Goal: Check status: Check status

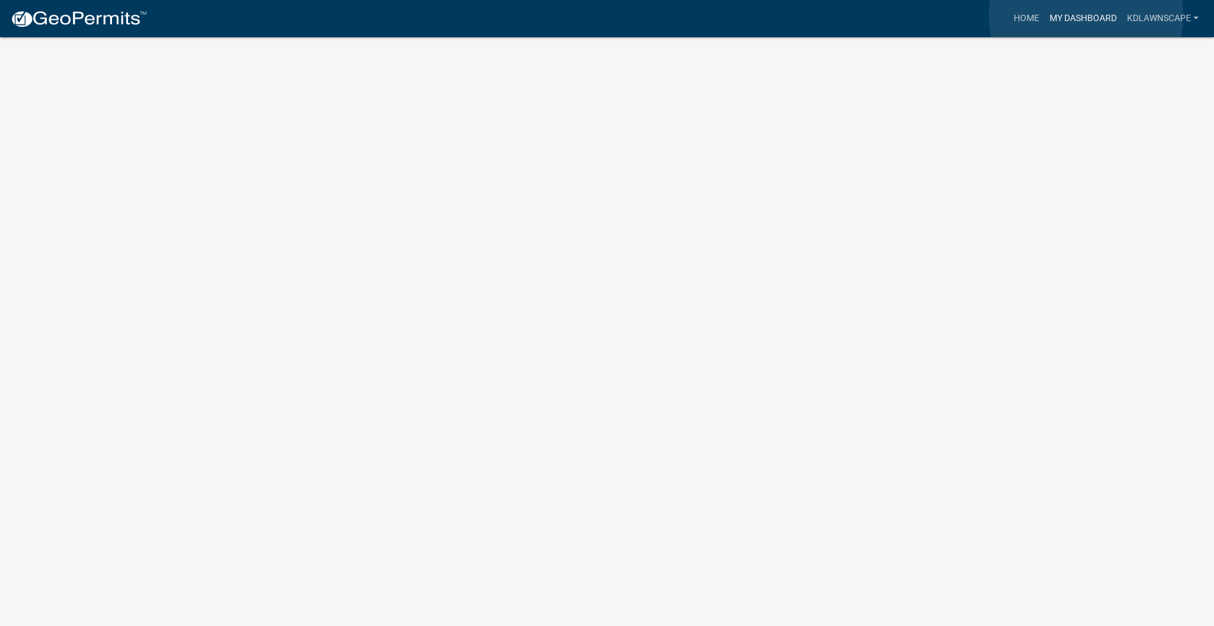
click at [1086, 15] on link "My Dashboard" at bounding box center [1083, 18] width 77 height 24
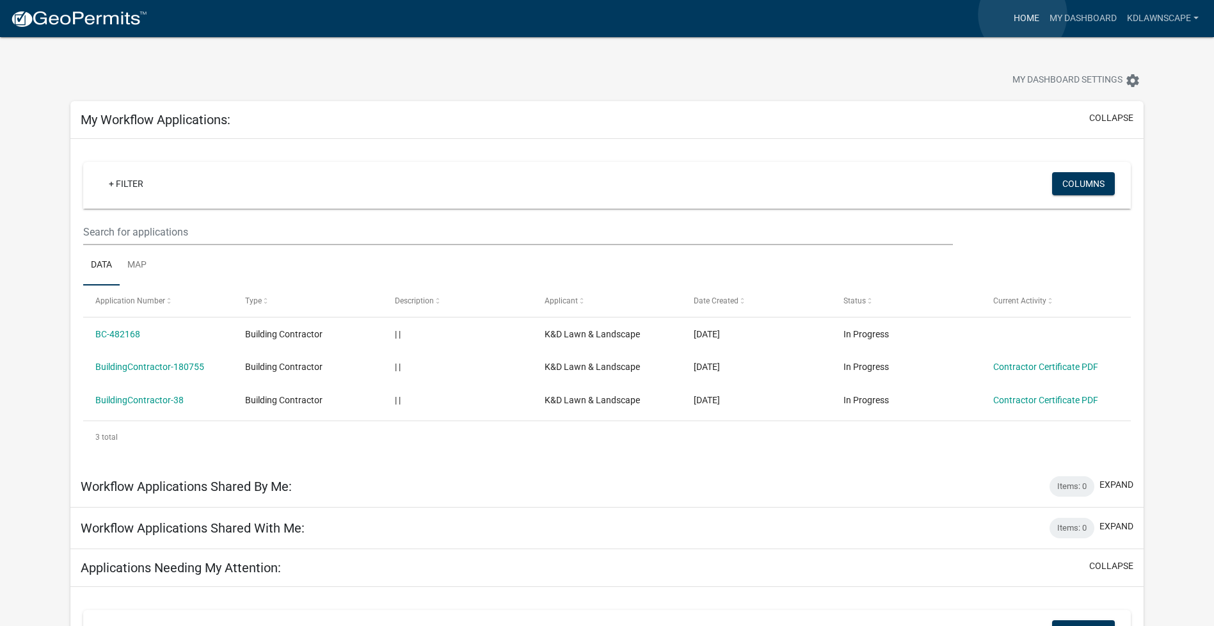
click at [1023, 15] on link "Home" at bounding box center [1027, 18] width 36 height 24
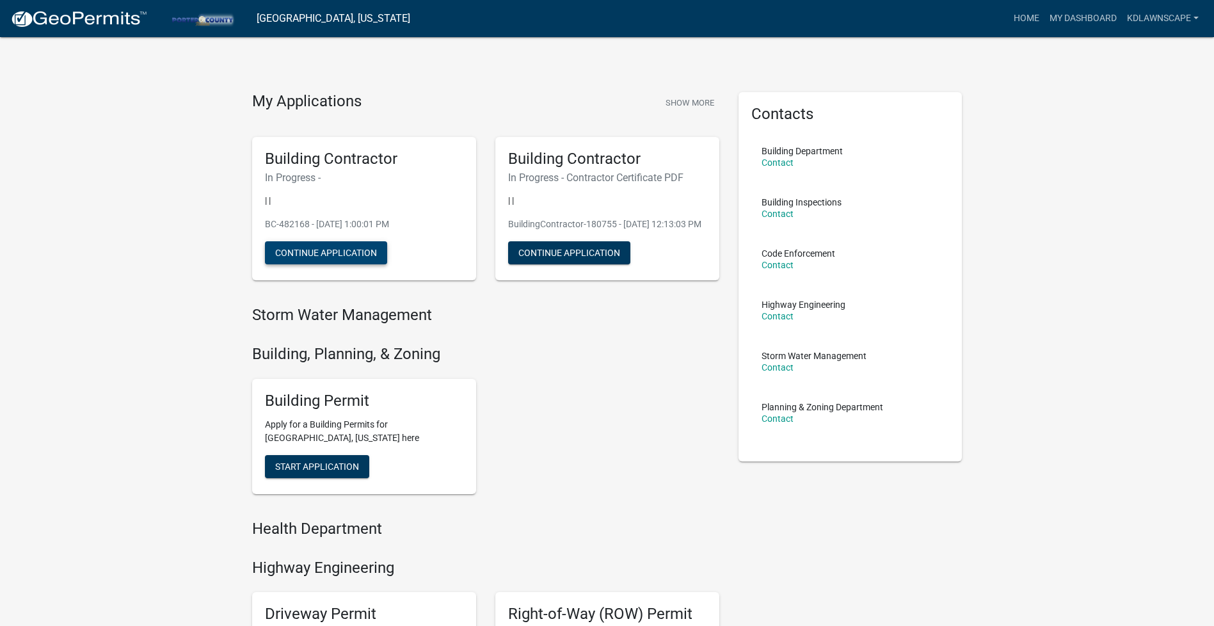
click at [317, 251] on button "Continue Application" at bounding box center [326, 252] width 122 height 23
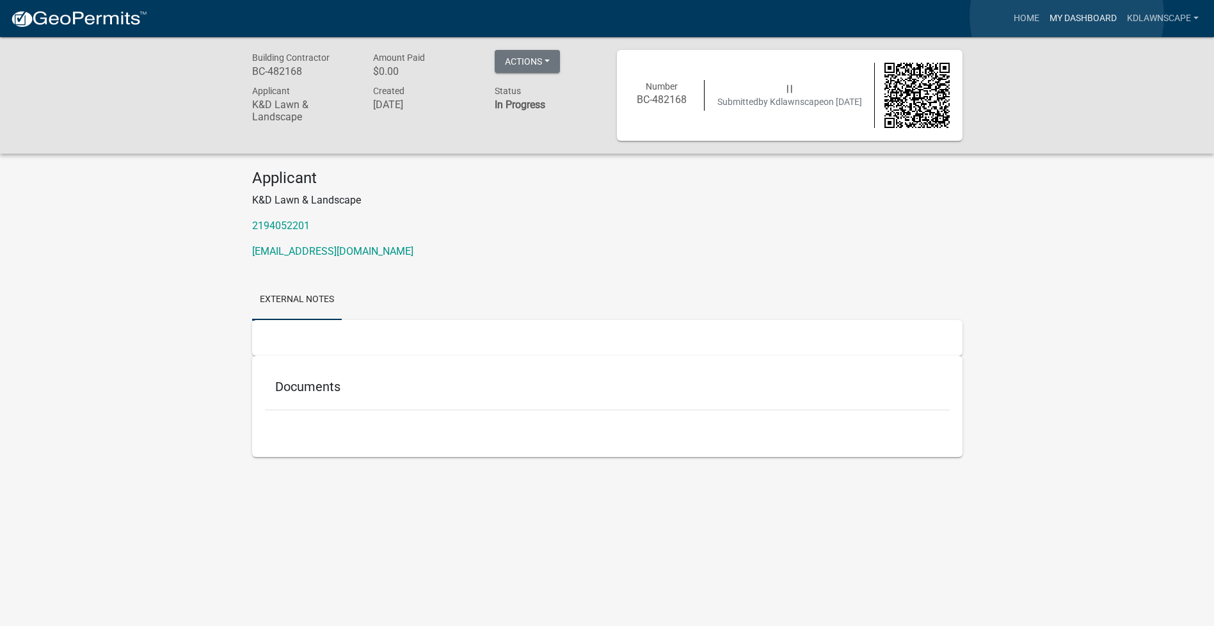
click at [1067, 16] on link "My Dashboard" at bounding box center [1083, 18] width 77 height 24
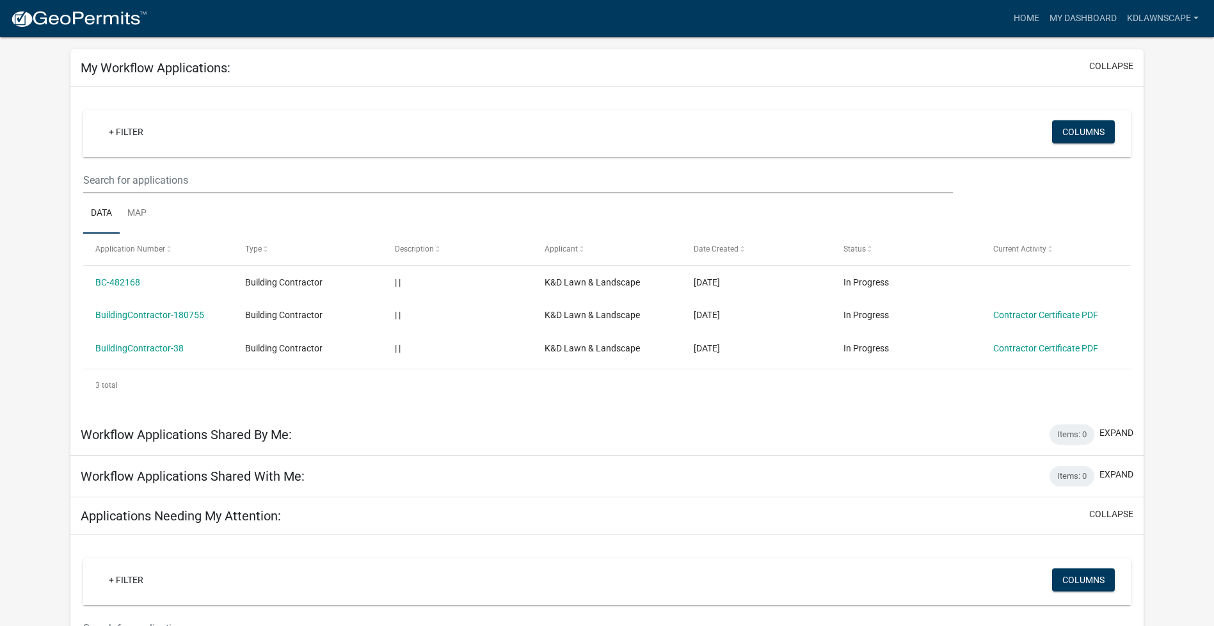
scroll to position [64, 0]
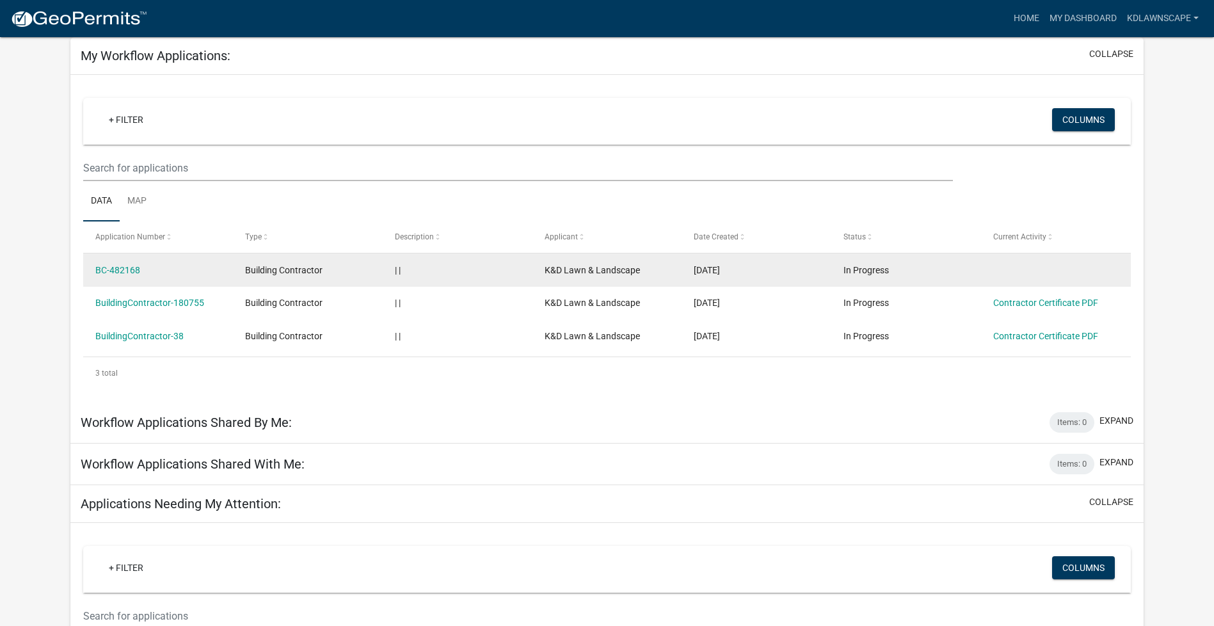
click at [137, 276] on div "BC-482168" at bounding box center [157, 270] width 125 height 15
click at [333, 266] on div "Building Contractor" at bounding box center [307, 270] width 125 height 15
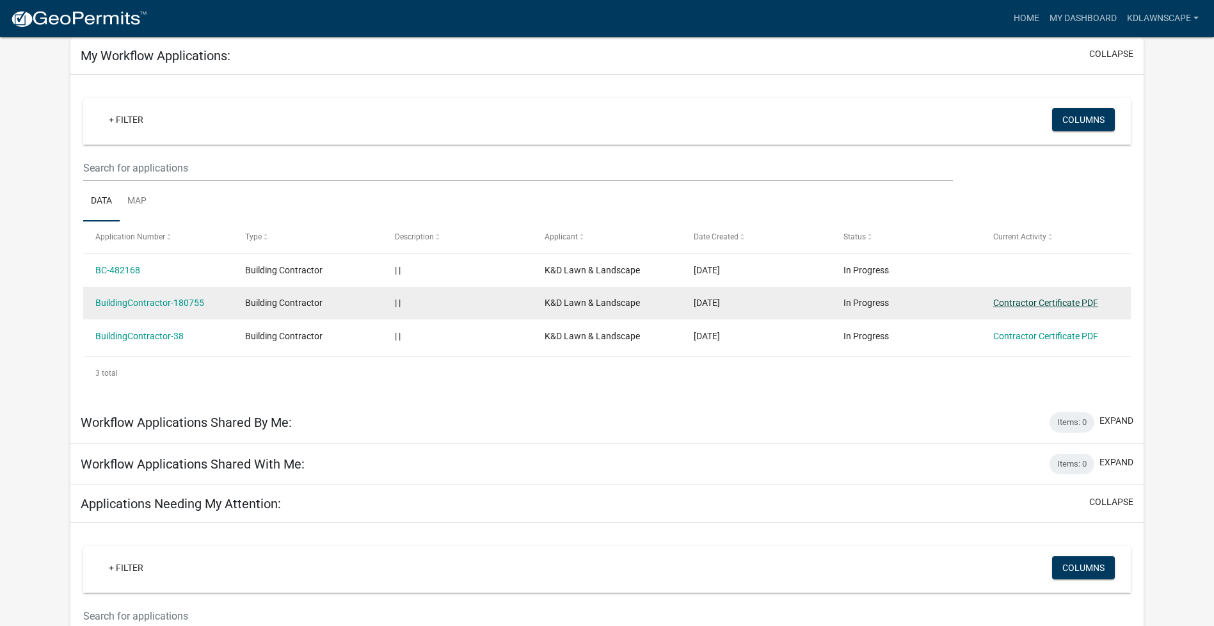
click at [1045, 300] on link "Contractor Certificate PDF" at bounding box center [1045, 303] width 105 height 10
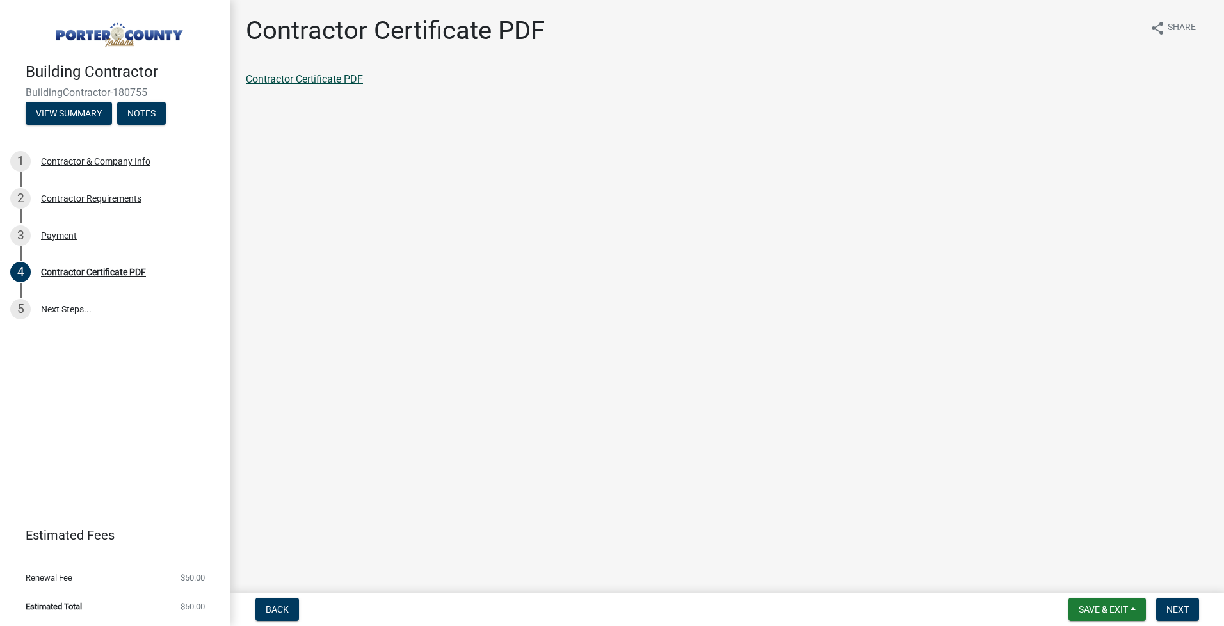
click at [311, 81] on link "Contractor Certificate PDF" at bounding box center [304, 79] width 117 height 12
click at [269, 609] on span "Back" at bounding box center [277, 609] width 23 height 10
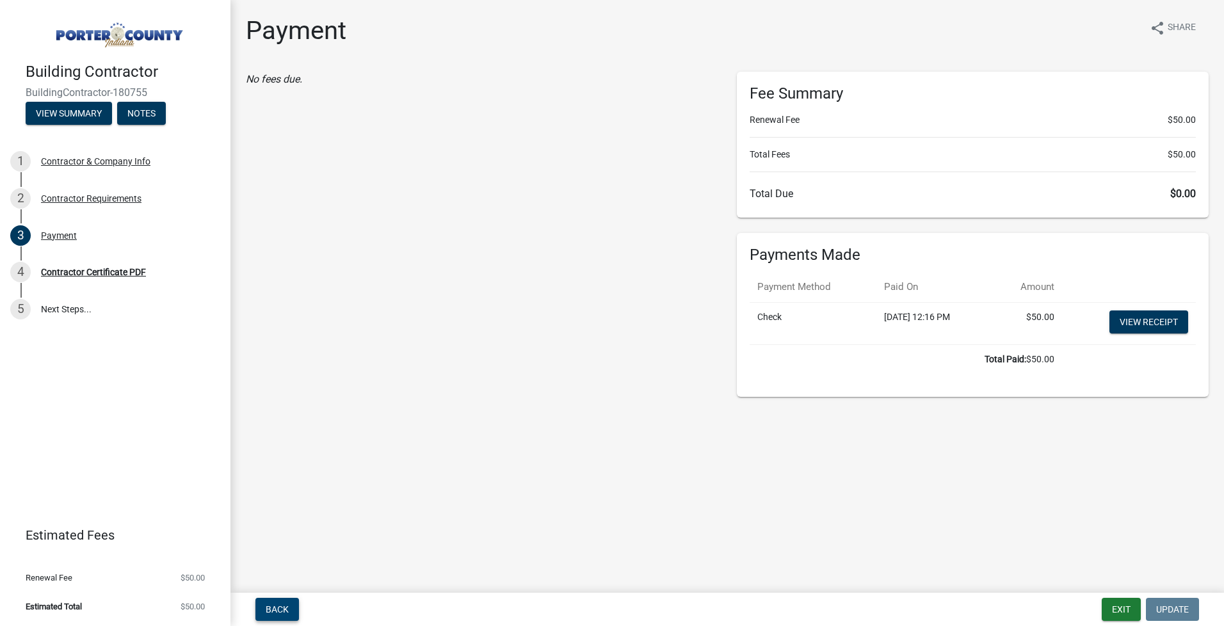
click at [276, 610] on span "Back" at bounding box center [277, 609] width 23 height 10
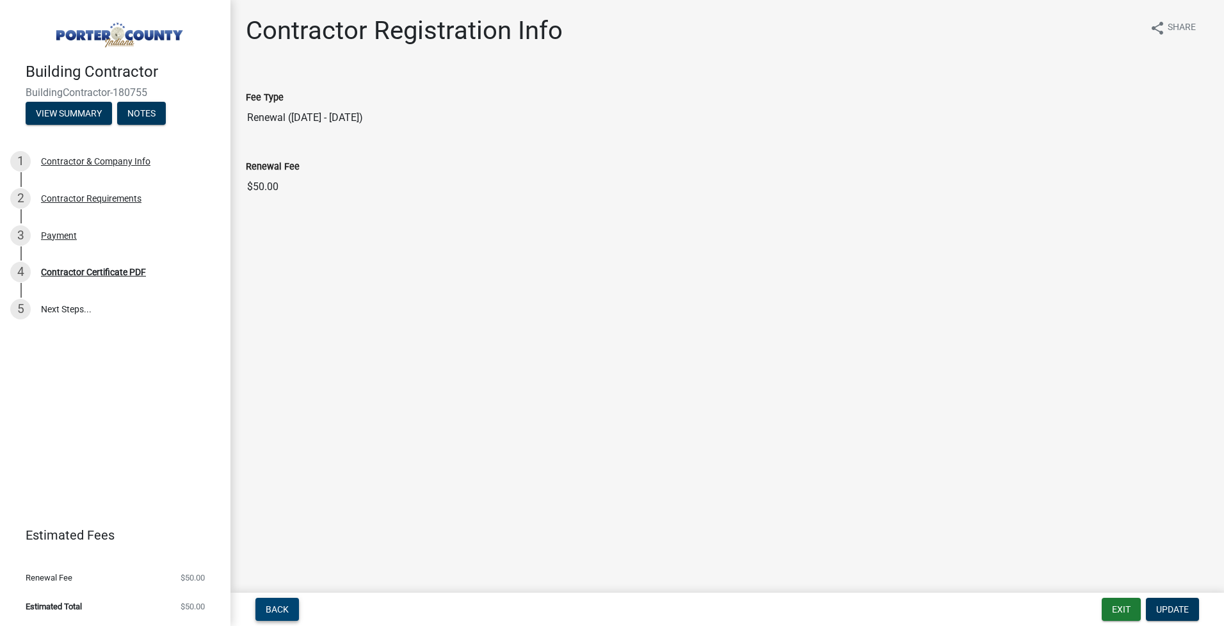
click at [281, 616] on button "Back" at bounding box center [277, 609] width 44 height 23
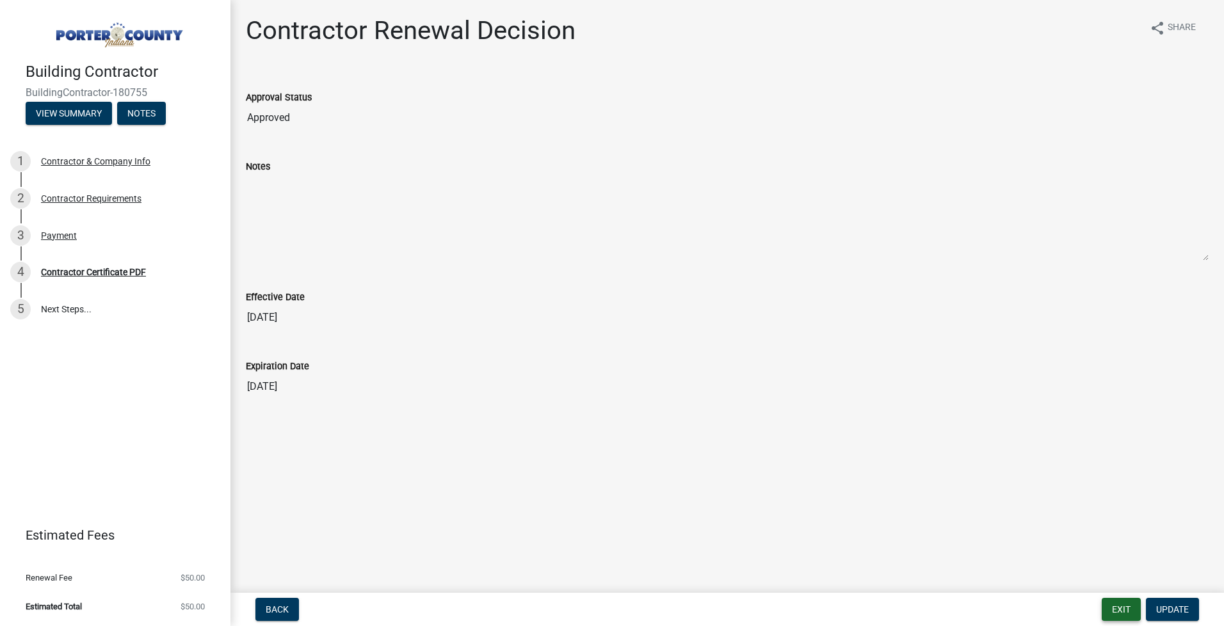
click at [1123, 613] on button "Exit" at bounding box center [1120, 609] width 39 height 23
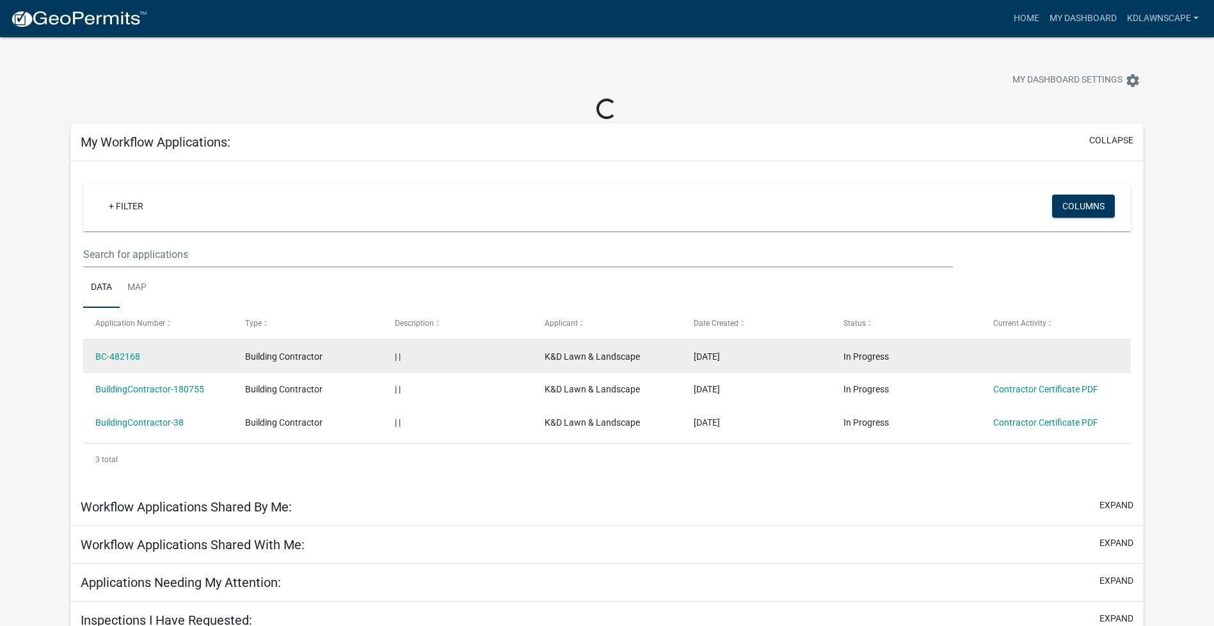
click at [558, 354] on span "K&D Lawn & Landscape" at bounding box center [592, 356] width 95 height 10
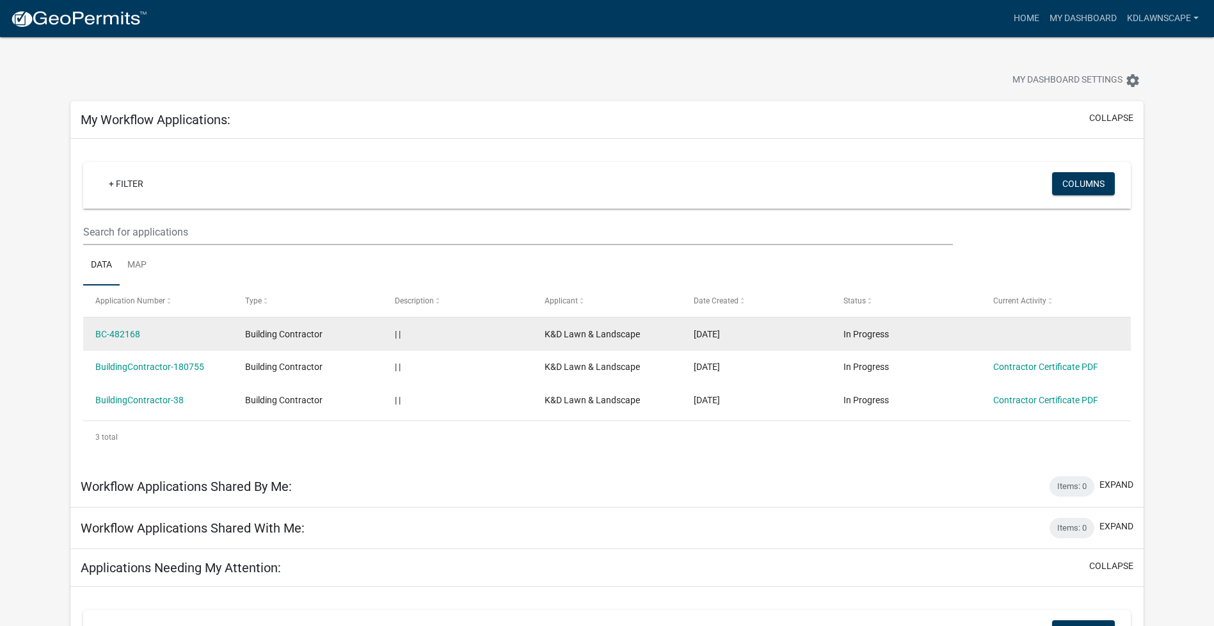
click at [458, 332] on div "| |" at bounding box center [457, 334] width 125 height 15
click at [129, 336] on link "BC-482168" at bounding box center [117, 334] width 45 height 10
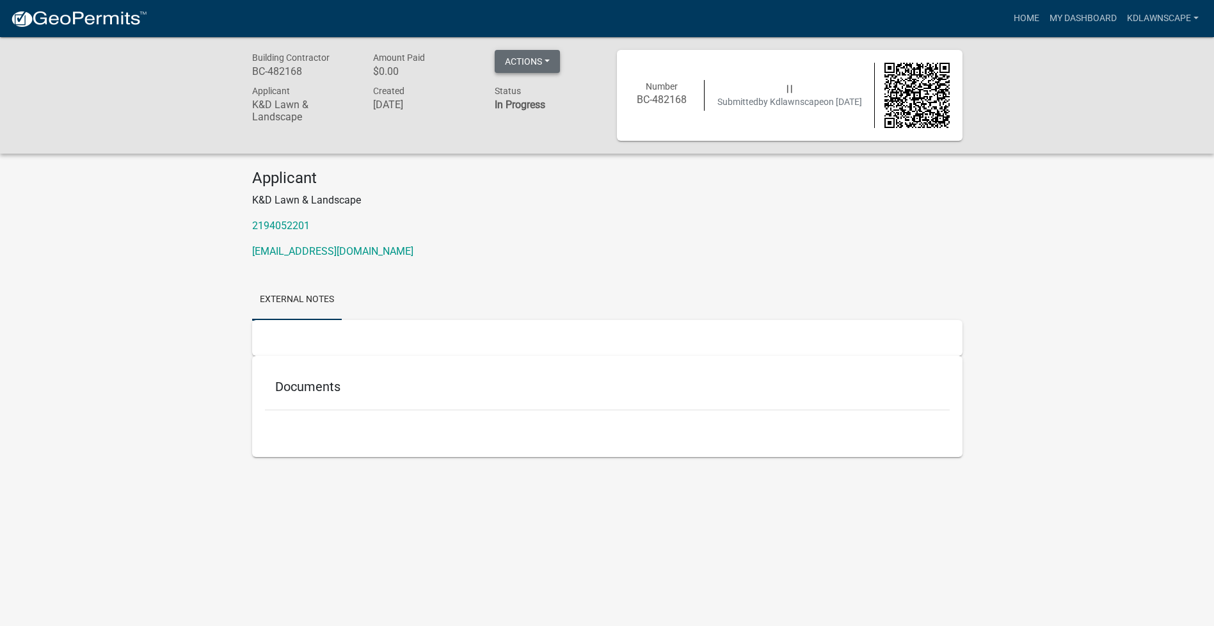
click at [547, 63] on button "Actions" at bounding box center [527, 61] width 65 height 23
click at [330, 388] on h5 "Documents" at bounding box center [607, 386] width 664 height 15
click at [355, 385] on h5 "Documents" at bounding box center [607, 386] width 664 height 15
click at [450, 236] on div "Applicant K&D Lawn & Landscape 2194052201 [EMAIL_ADDRESS][DOMAIN_NAME]" at bounding box center [608, 219] width 730 height 100
